Goal: Use online tool/utility

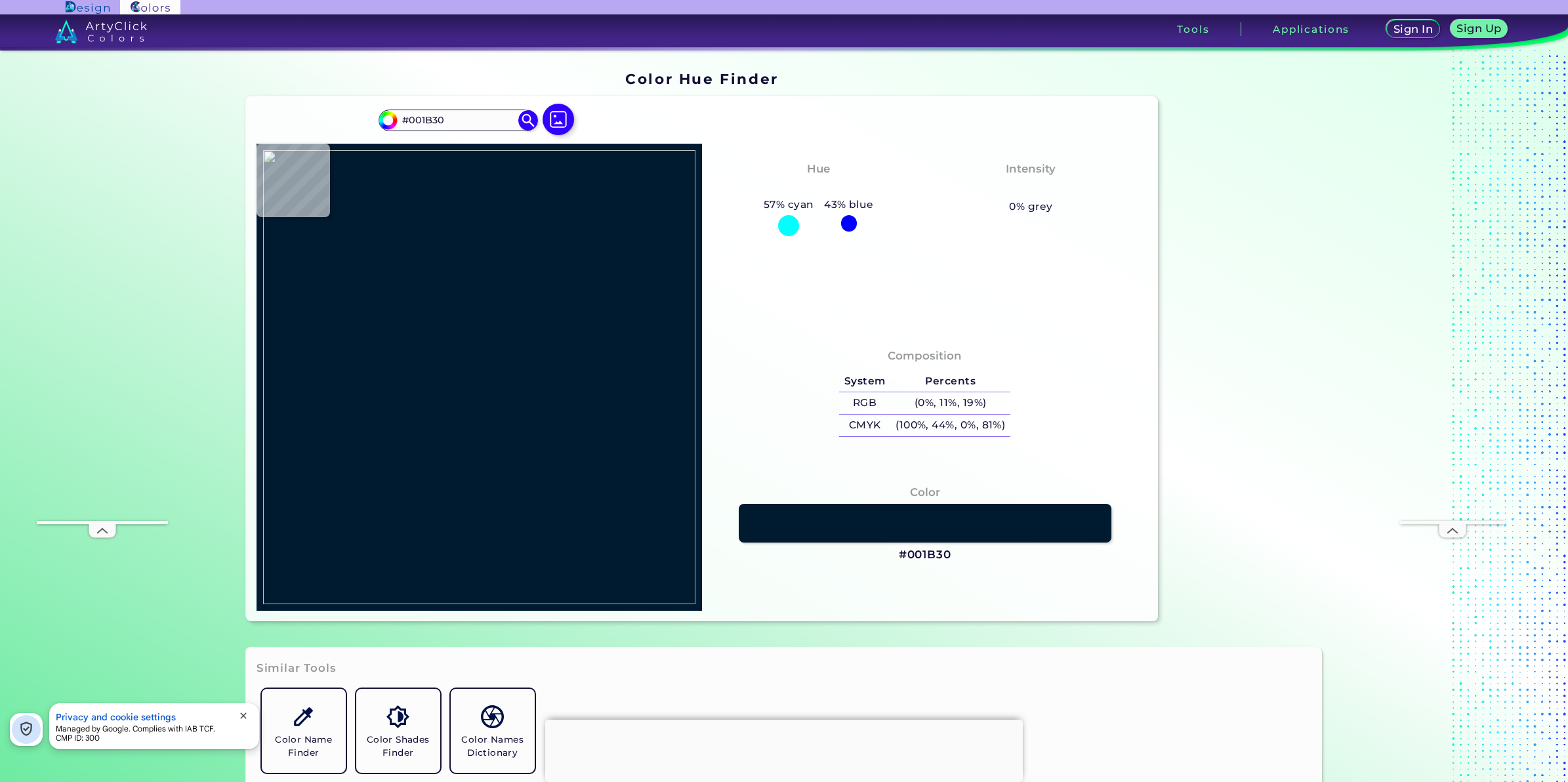
type input "#eaa773"
type input "#EAA773"
type input "#ffffff"
type input "#FFFFFF"
type input "#99b1c3"
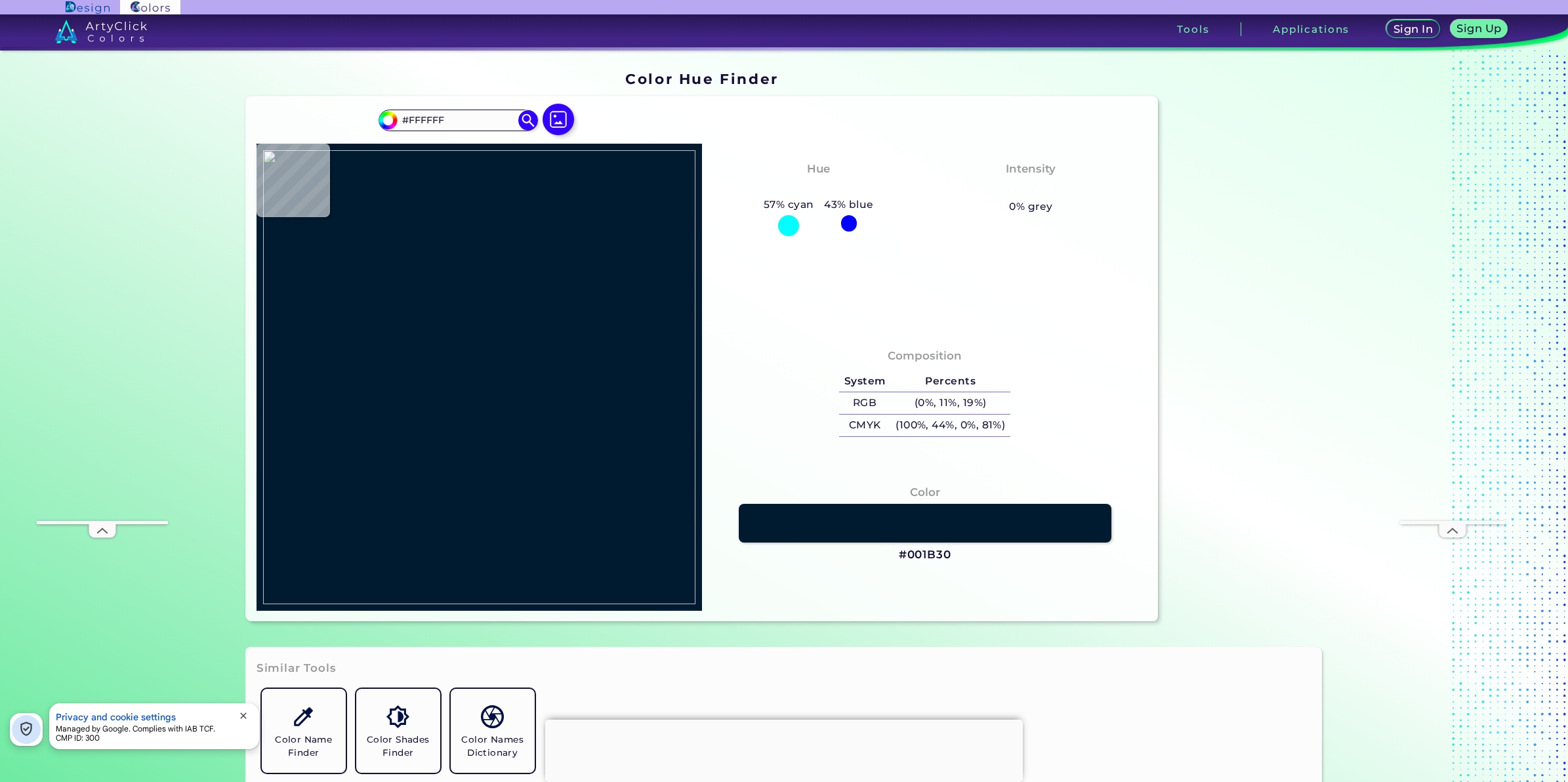
type input "#99B1C3"
type input "#486f90"
type input "#486F90"
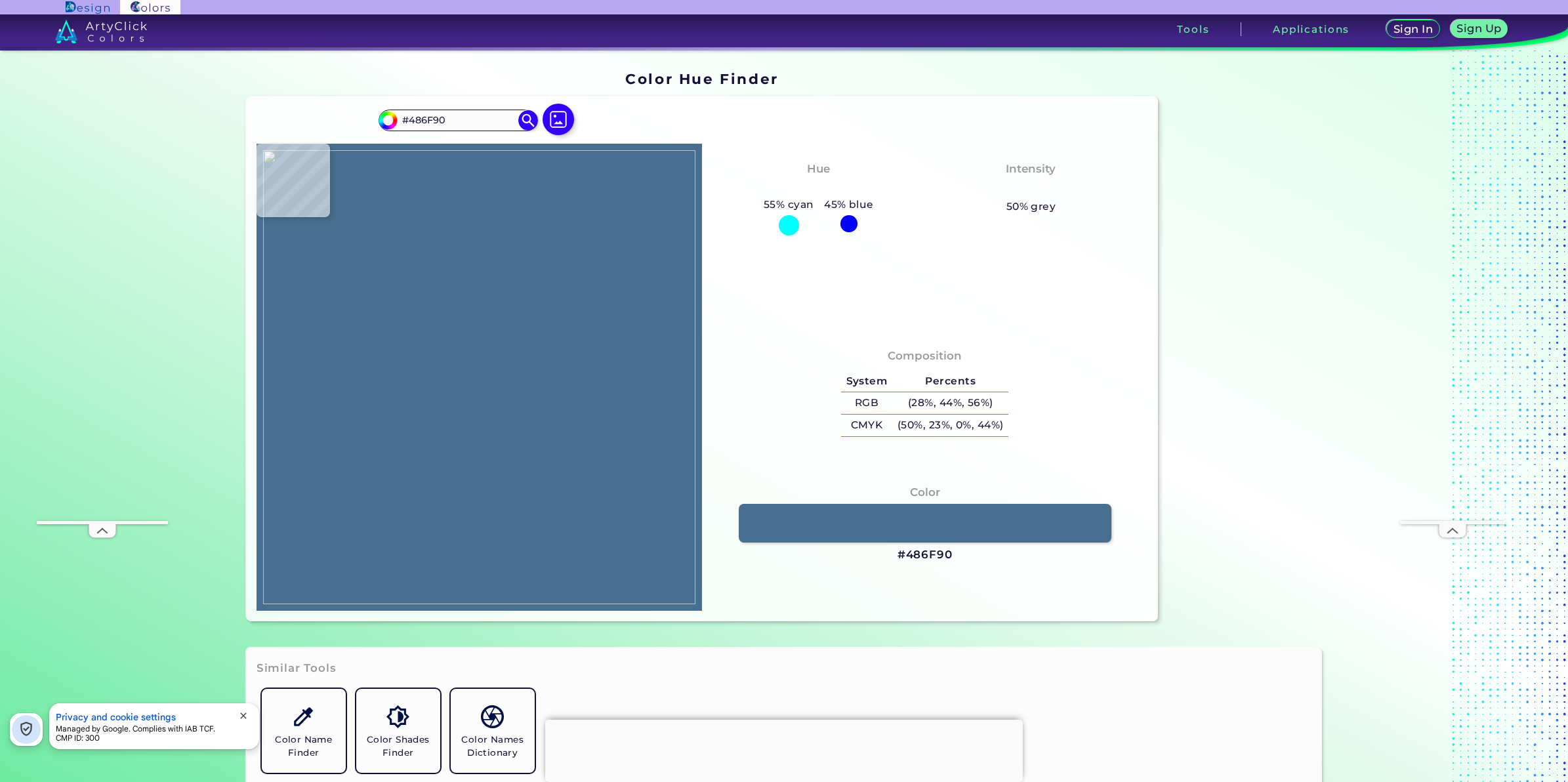
type input "#003b6a"
type input "#003B6A"
type input "#003b69"
type input "#003B69"
type input "#99b1c3"
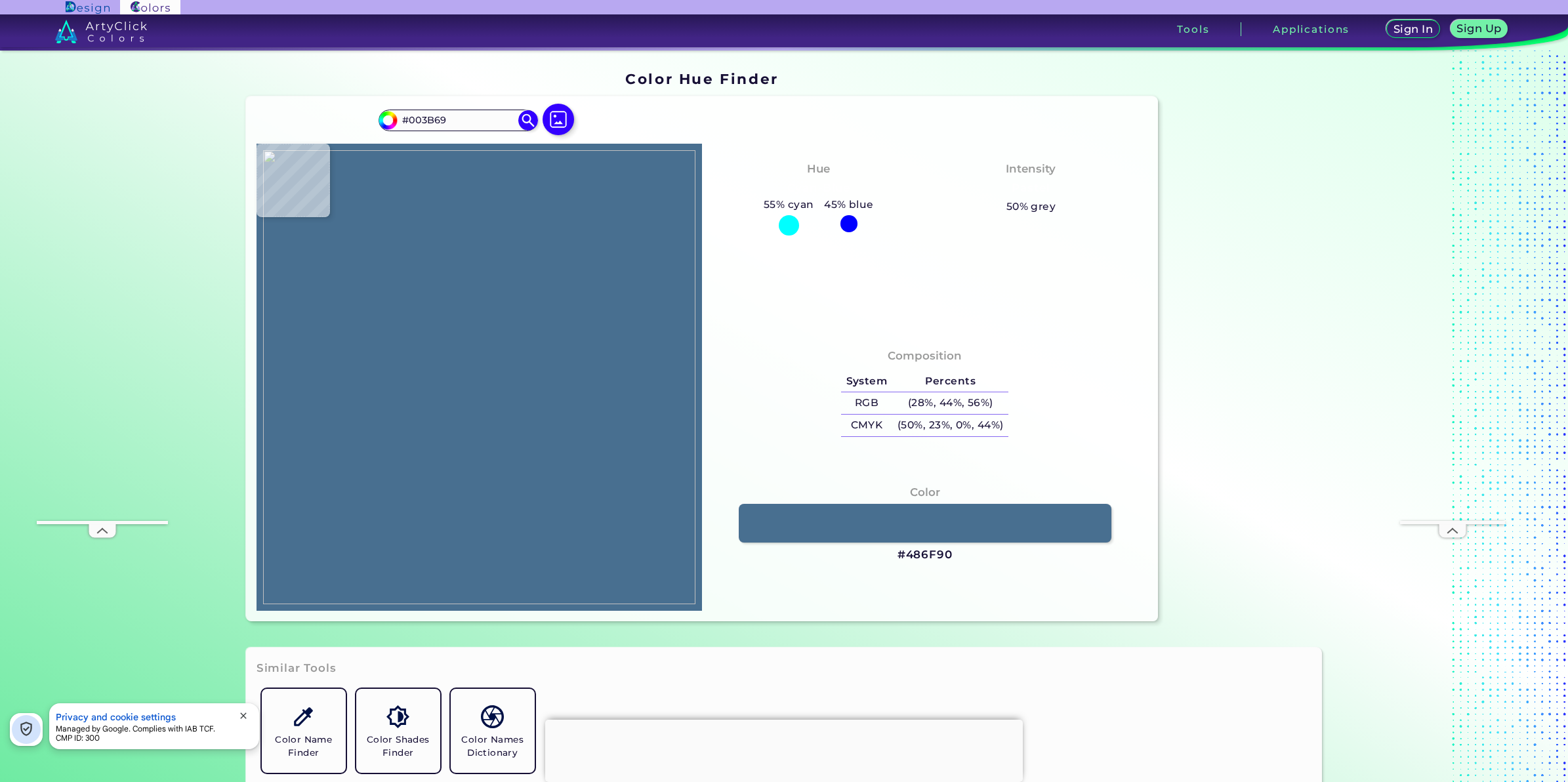
type input "#99B1C3"
type input "#0c416d"
type input "#0C416D"
type input "#98b0c3"
type input "#98B0C3"
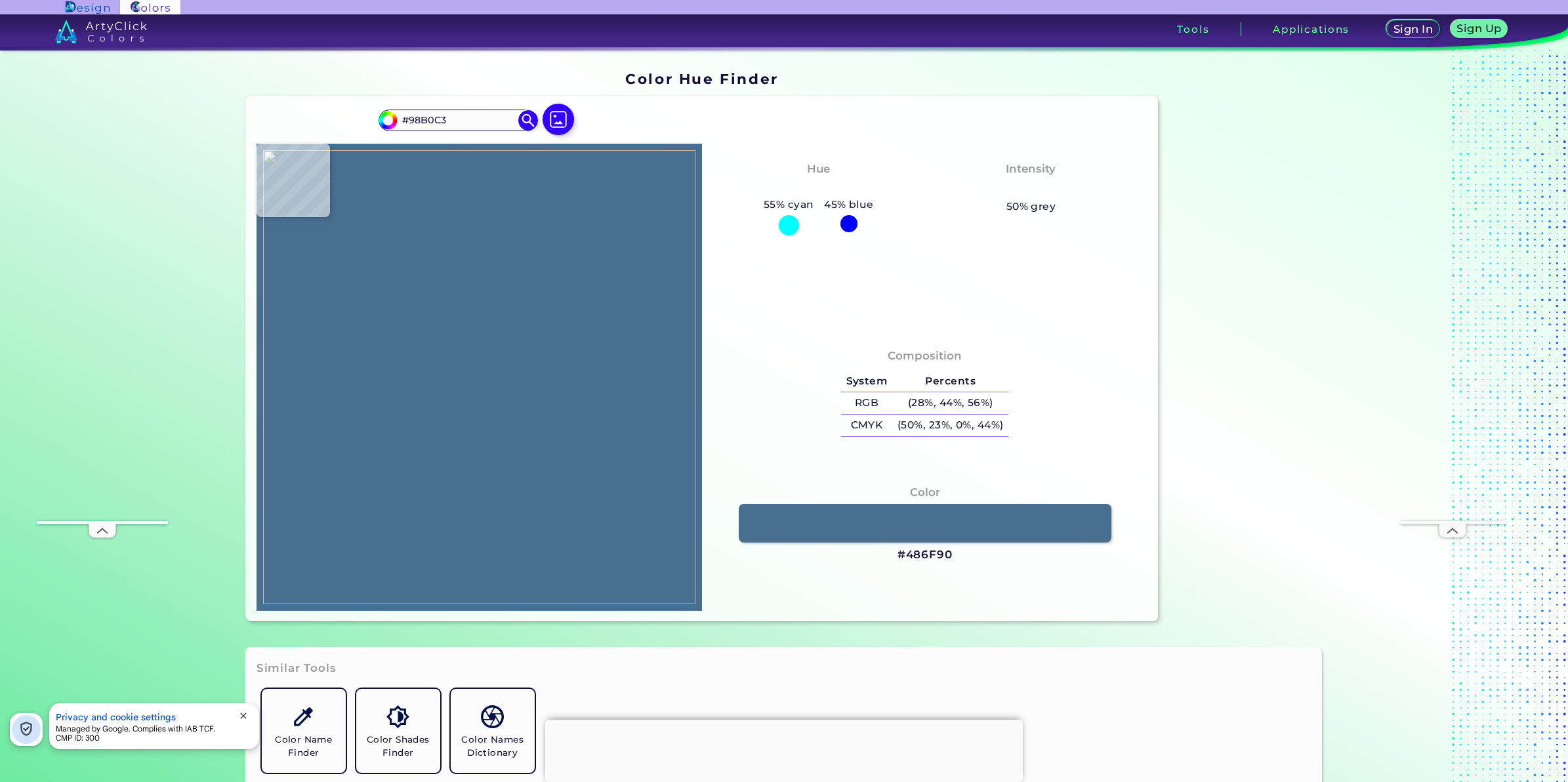
type input "#99b1c3"
type input "#99B1C3"
type input "#abbdcb"
type input "#ABBDCB"
type input "#99b1c3"
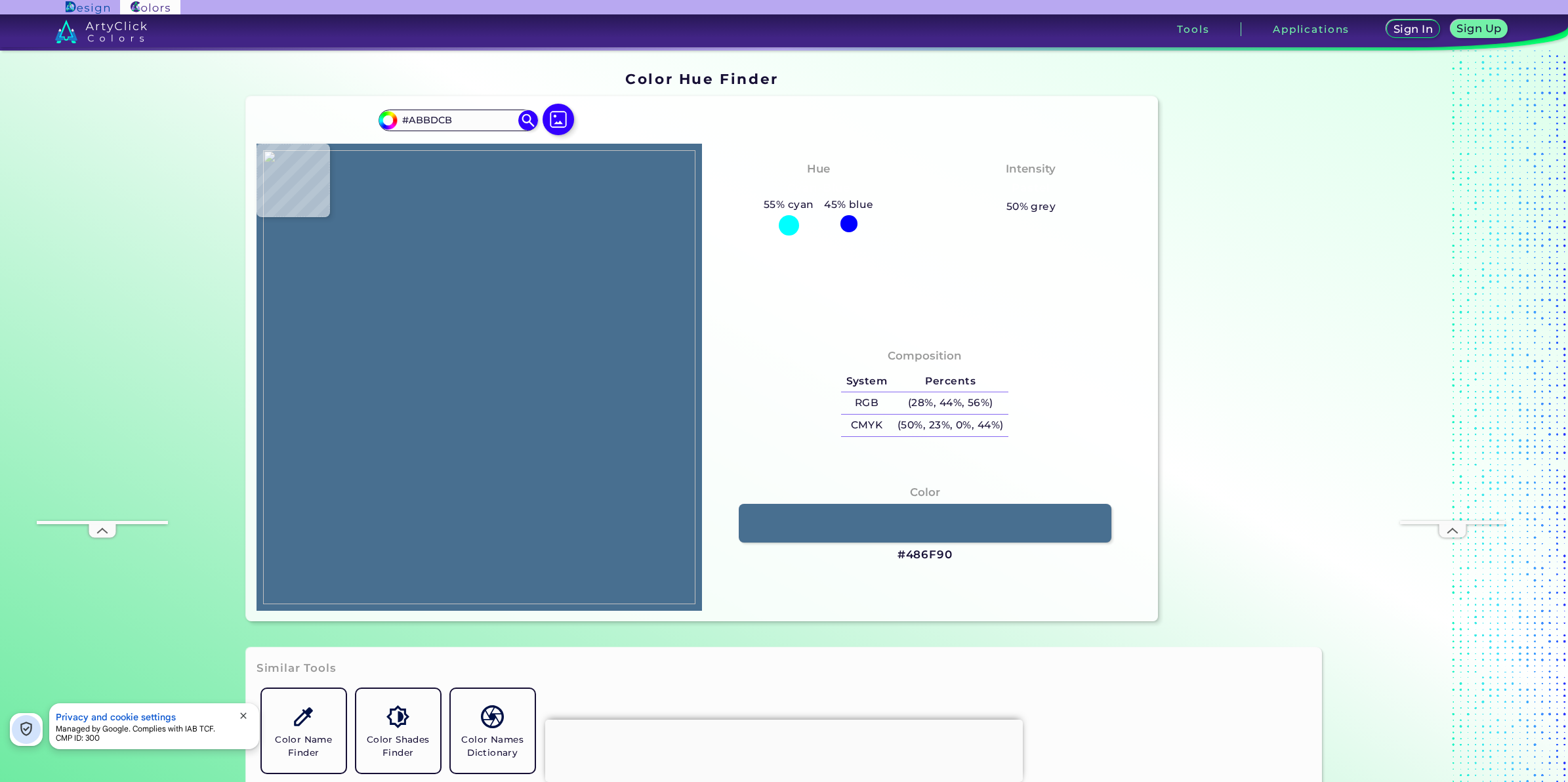
type input "#99B1C3"
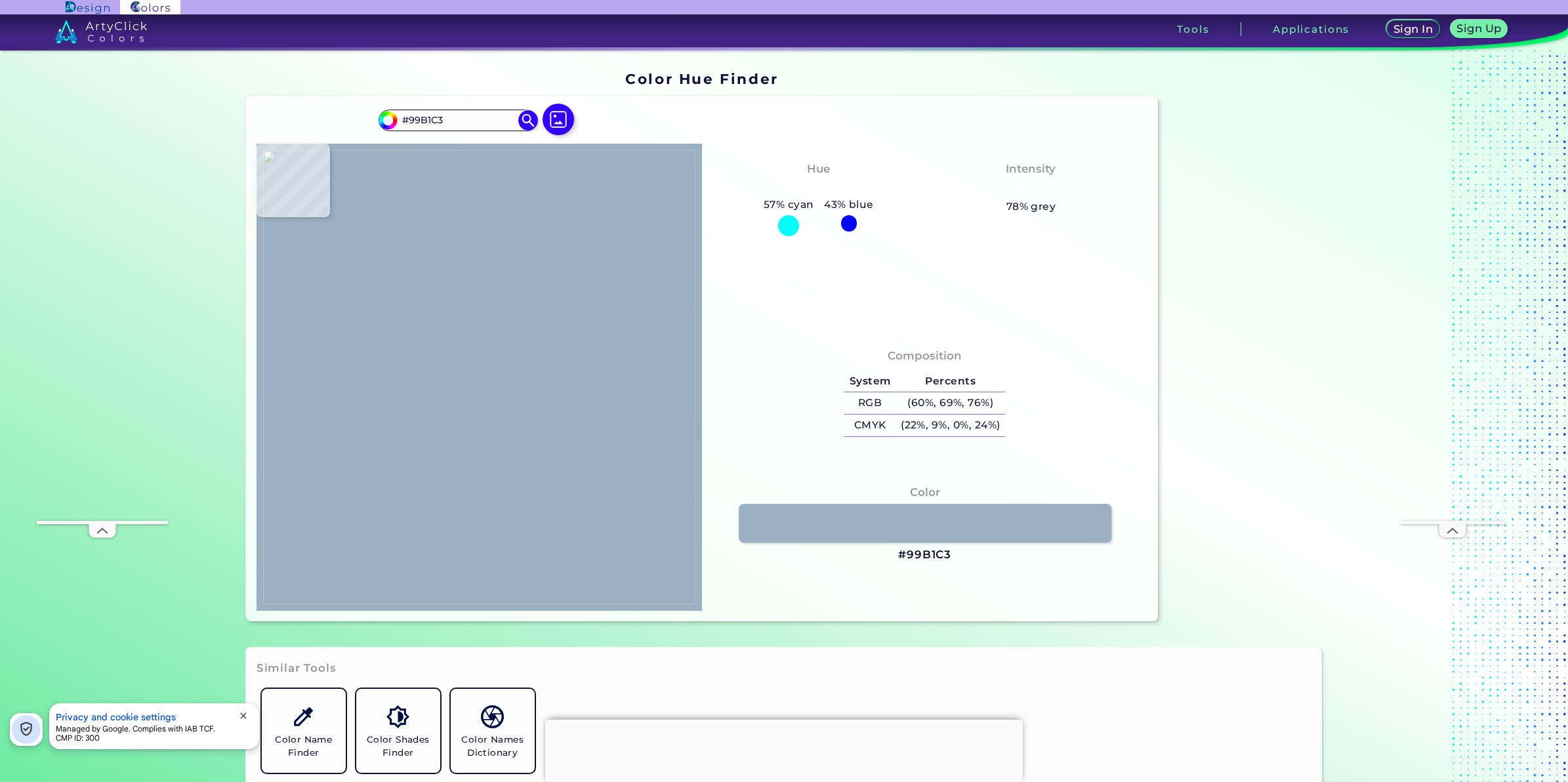
type input "#5c7f9d"
type input "#5C7F9D"
type input "#003c6a"
type input "#003C6A"
type input "#e3772f"
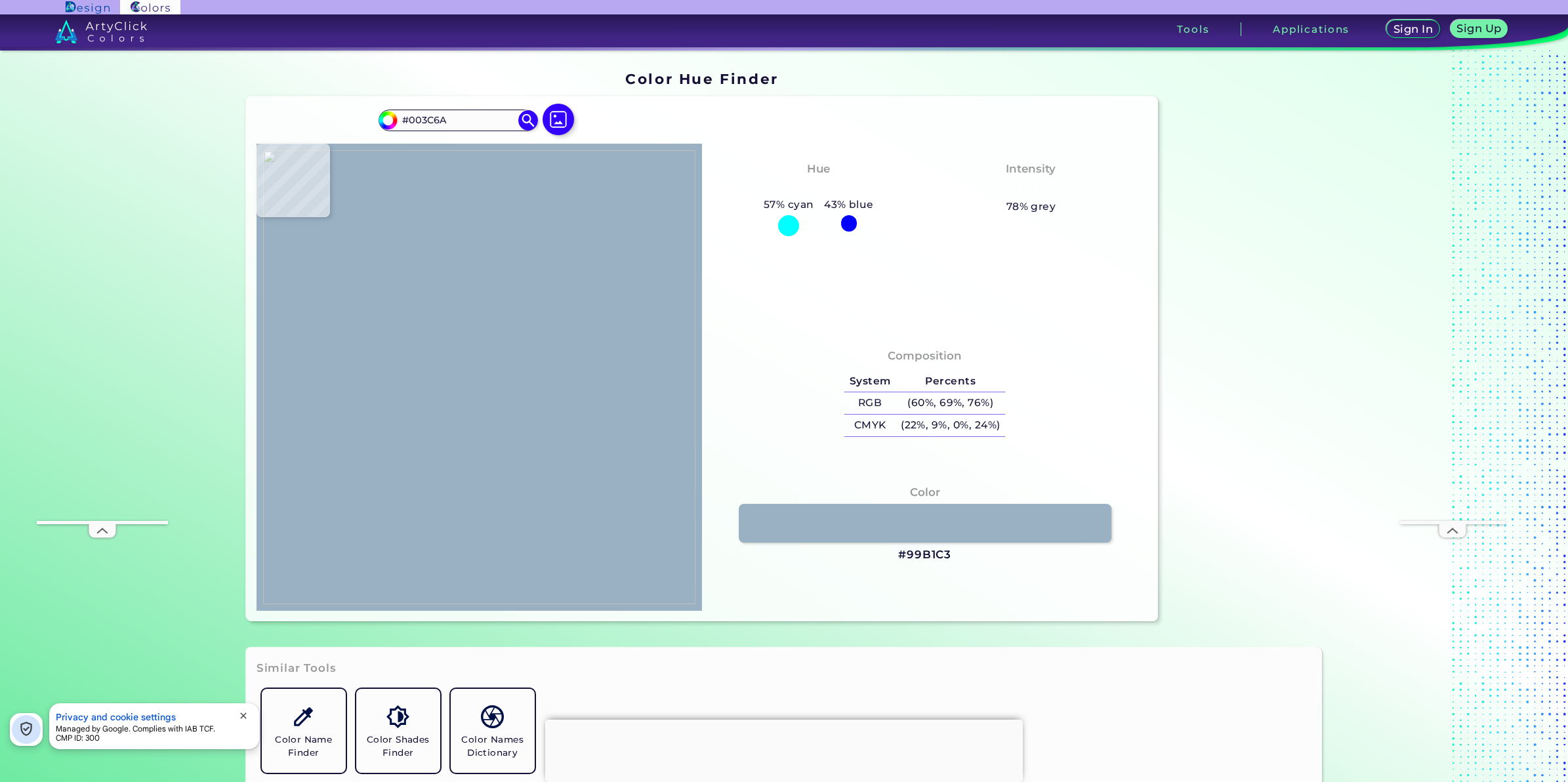
type input "#E3772F"
type input "#003c6a"
type input "#003C6A"
type input "#446d8e"
type input "#446D8E"
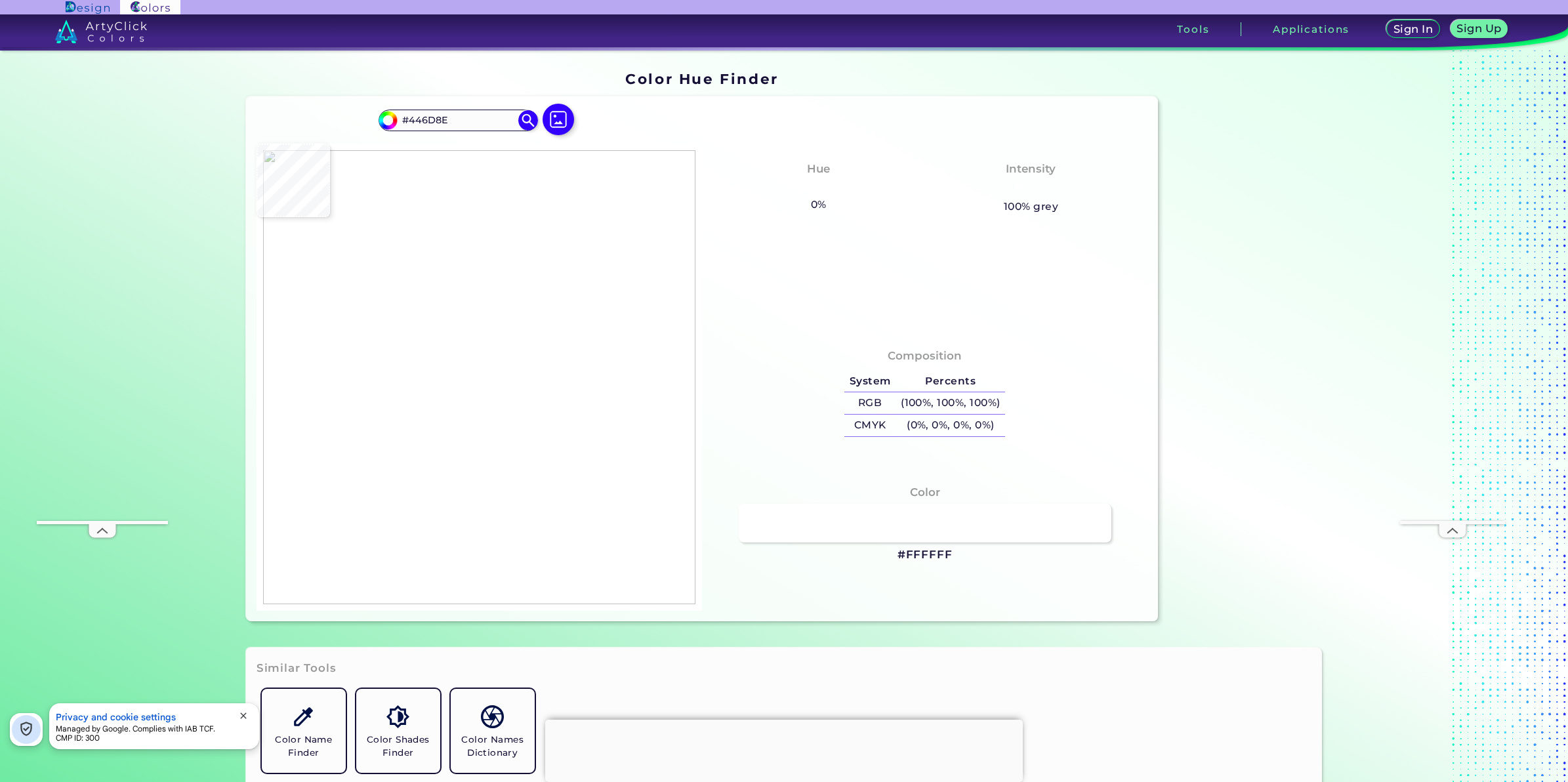
type input "#ffffff"
type input "#FFFFFF"
type input "#fcfcfc"
type input "#FCFCFC"
type input "#9e9e9e"
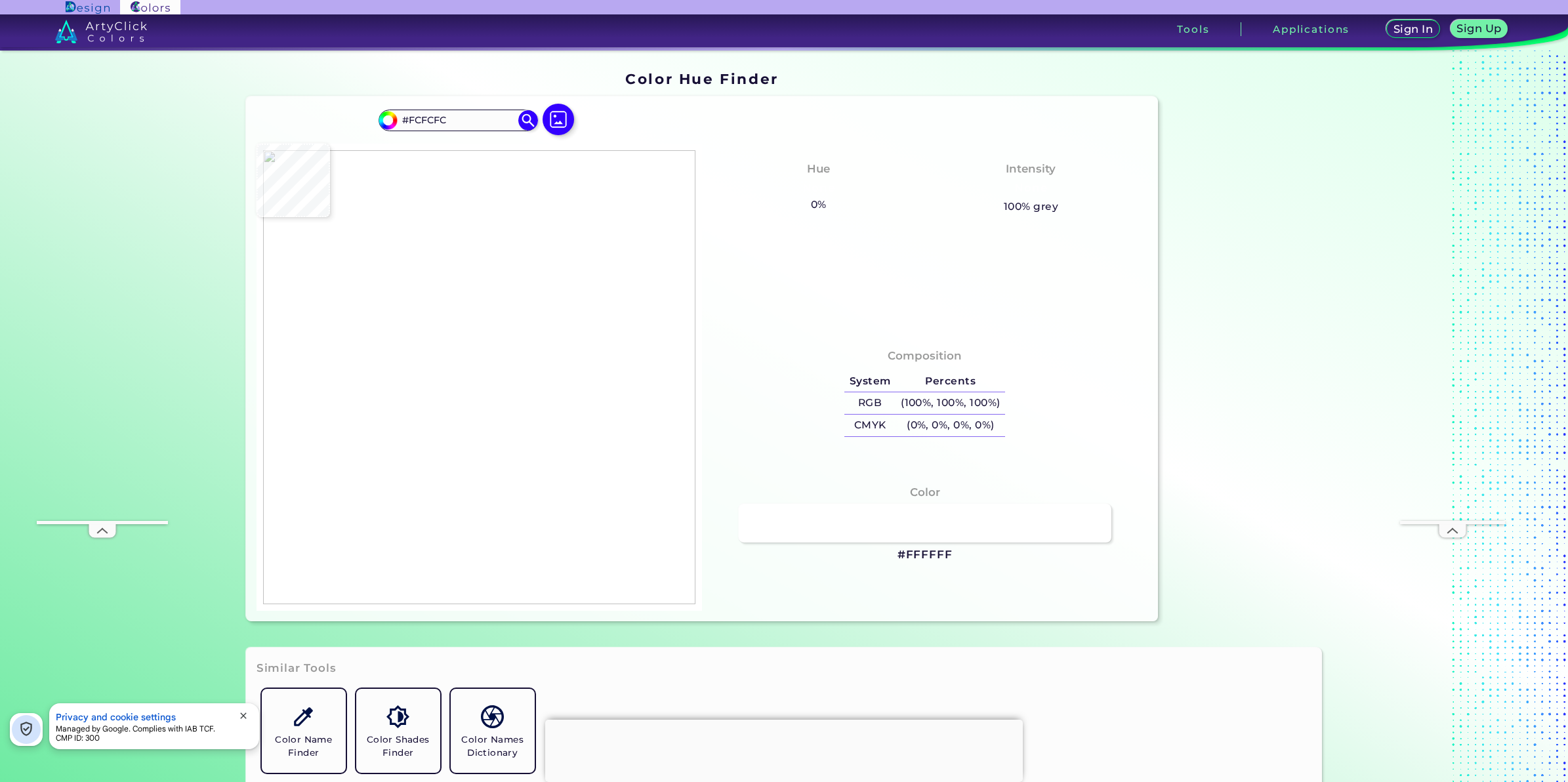
type input "#9E9E9E"
type input "#ffffff"
type input "#FFFFFF"
type input "#ffb57c"
type input "#FFB57C"
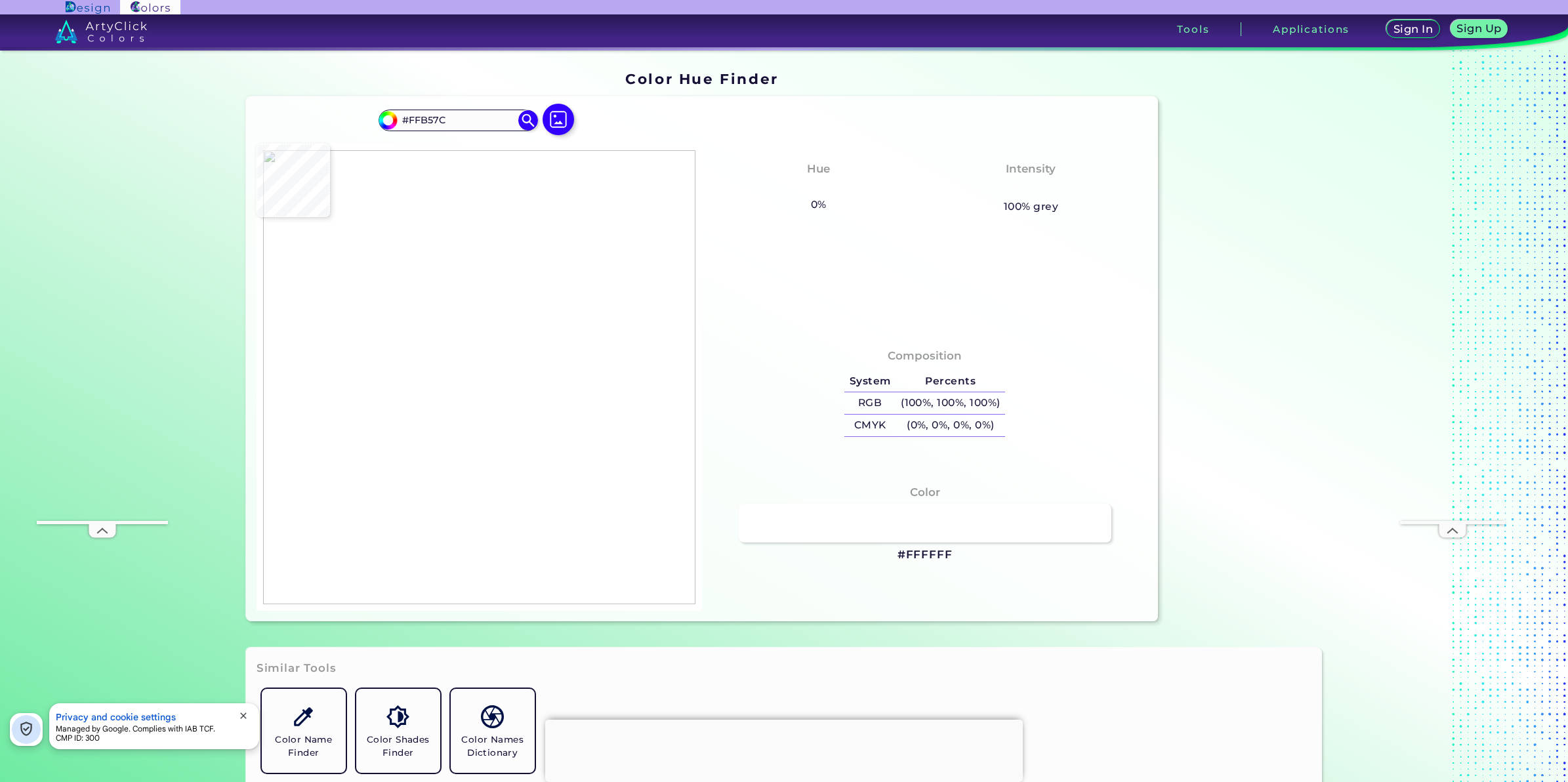
type input "#ffe4d0"
type input "#FFE4D0"
type input "#ffb57c"
type input "#FFB57C"
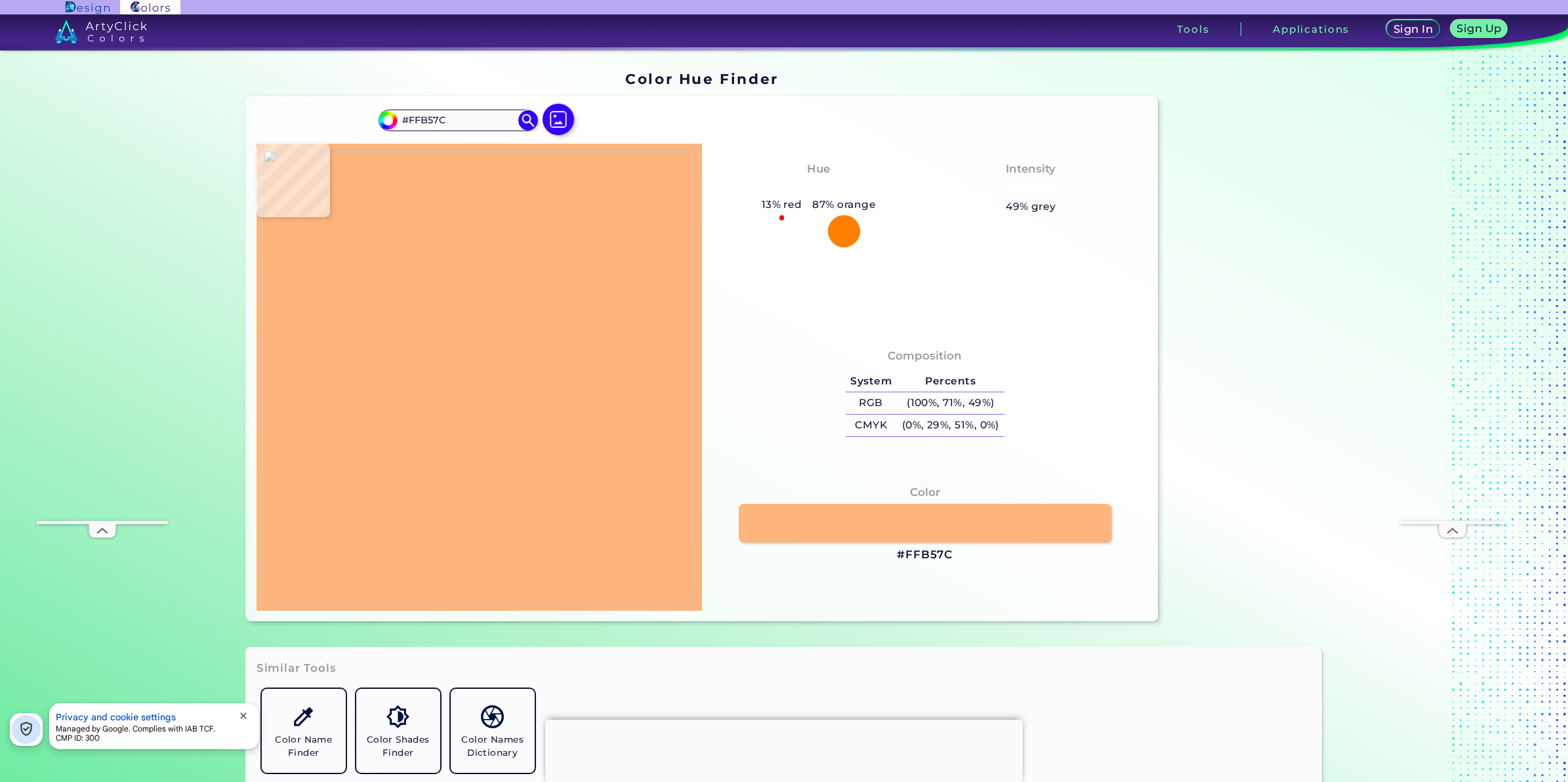
type input "#ffc090"
type input "#FFC090"
type input "#ffead9"
type input "#FFEAD9"
type input "#ffb47b"
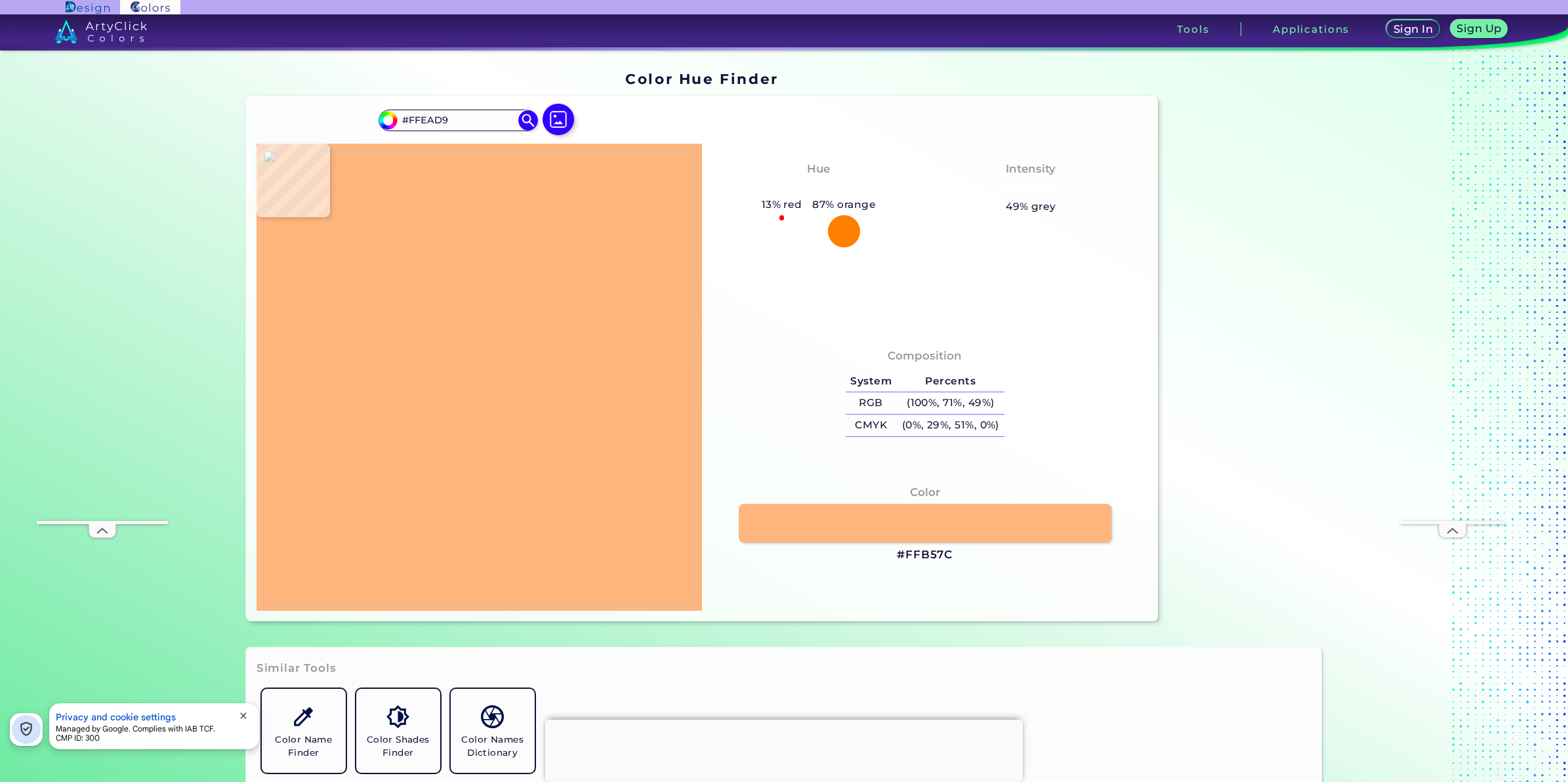
type input "#FFB47B"
type input "#ffb57c"
type input "#FFB57C"
click at [307, 481] on img at bounding box center [479, 377] width 432 height 454
click at [907, 551] on h3 "#FFB57C" at bounding box center [924, 555] width 56 height 16
